Goal: Information Seeking & Learning: Learn about a topic

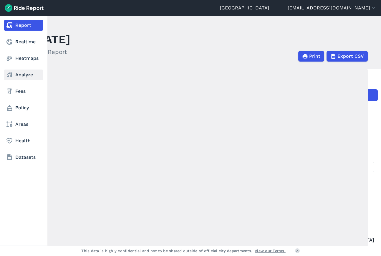
click at [20, 77] on link "Analyze" at bounding box center [23, 74] width 39 height 11
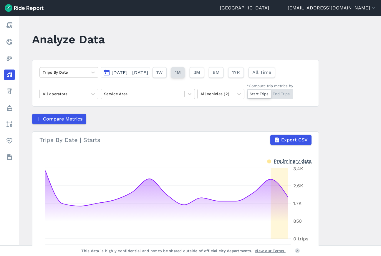
click at [181, 73] on span "1M" at bounding box center [178, 72] width 6 height 7
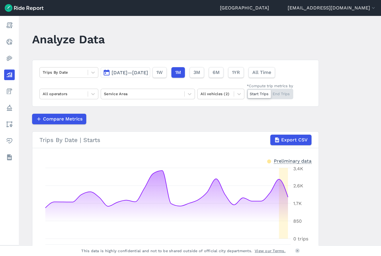
click at [148, 72] on span "[DATE]—[DATE]" at bounding box center [130, 73] width 37 height 6
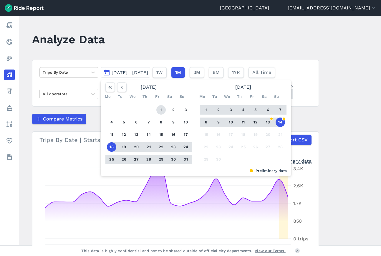
click at [160, 109] on button "1" at bounding box center [160, 109] width 9 height 9
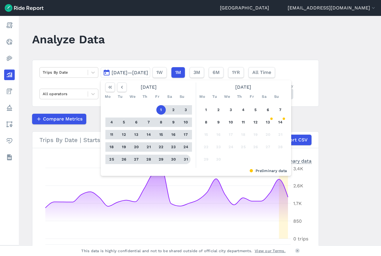
click at [184, 159] on button "31" at bounding box center [185, 159] width 9 height 9
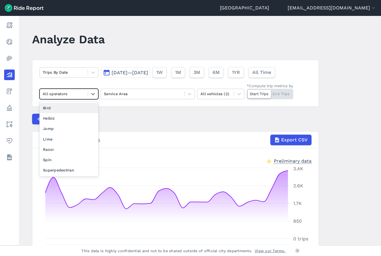
click at [72, 91] on div at bounding box center [64, 93] width 42 height 7
click at [55, 110] on div "Bird" at bounding box center [68, 108] width 59 height 10
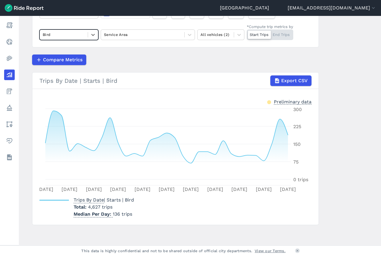
scroll to position [60, 0]
